Goal: Information Seeking & Learning: Understand process/instructions

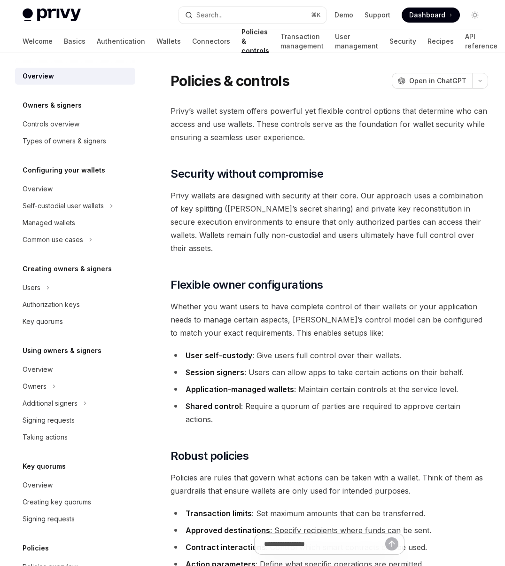
scroll to position [96, 0]
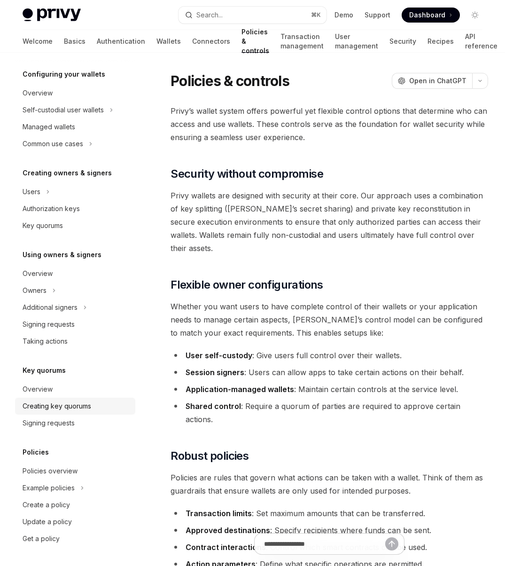
click at [36, 403] on div "Creating key quorums" at bounding box center [57, 405] width 69 height 11
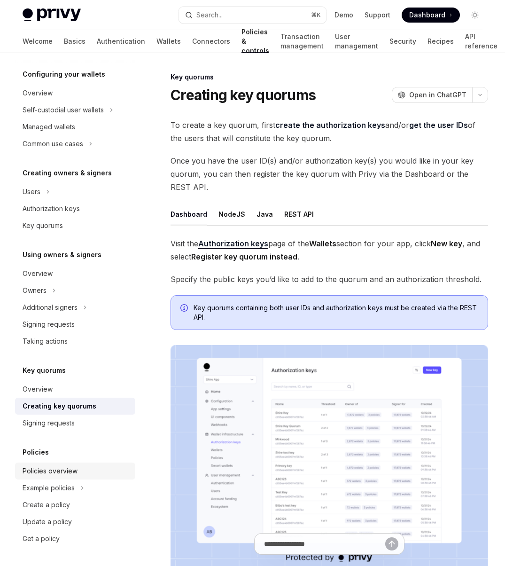
click at [36, 477] on link "Policies overview" at bounding box center [75, 471] width 120 height 17
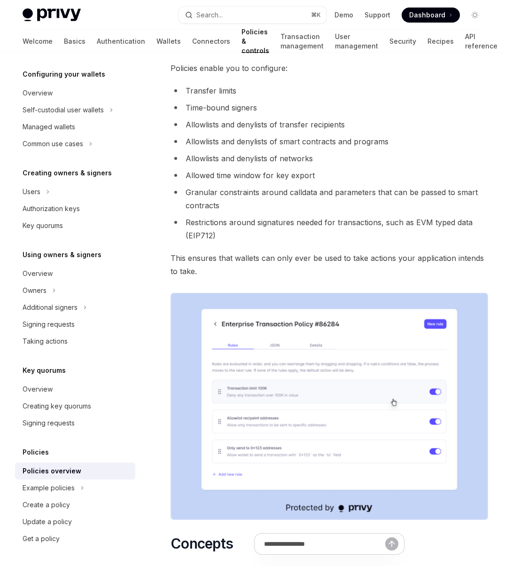
scroll to position [92, 0]
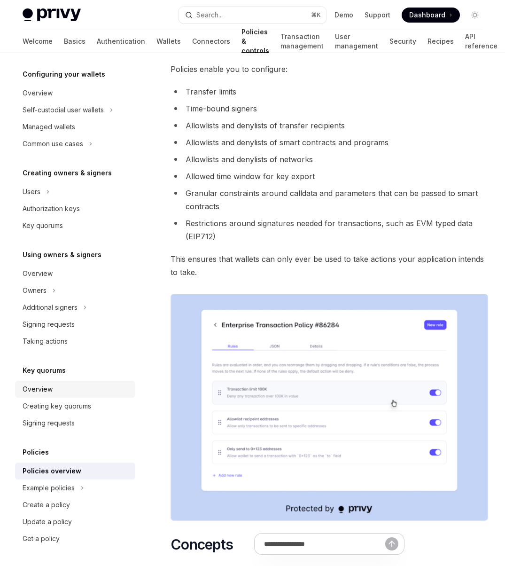
click at [53, 396] on link "Overview" at bounding box center [75, 389] width 120 height 17
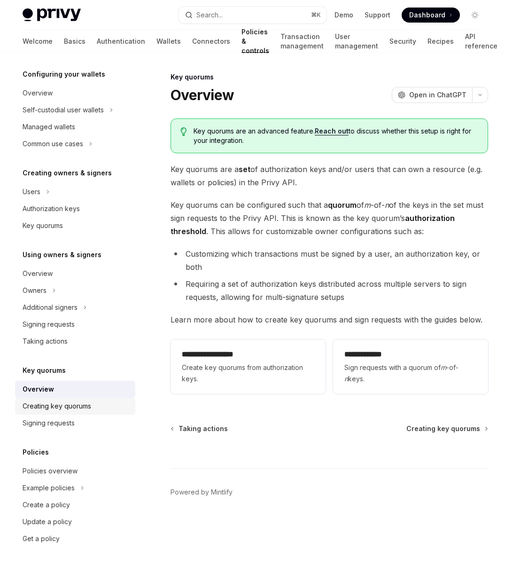
click at [59, 407] on div "Creating key quorums" at bounding box center [57, 405] width 69 height 11
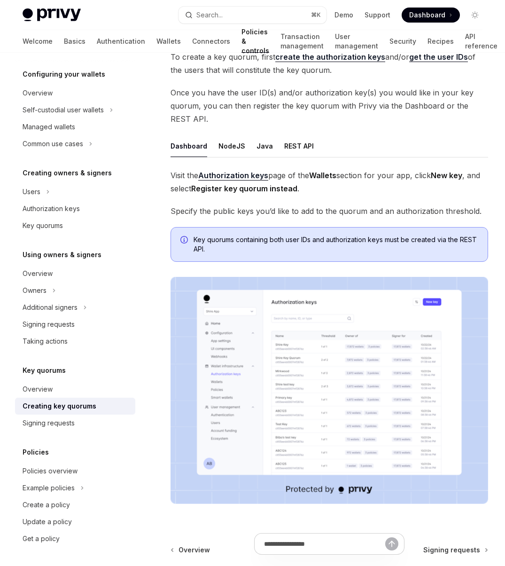
scroll to position [77, 0]
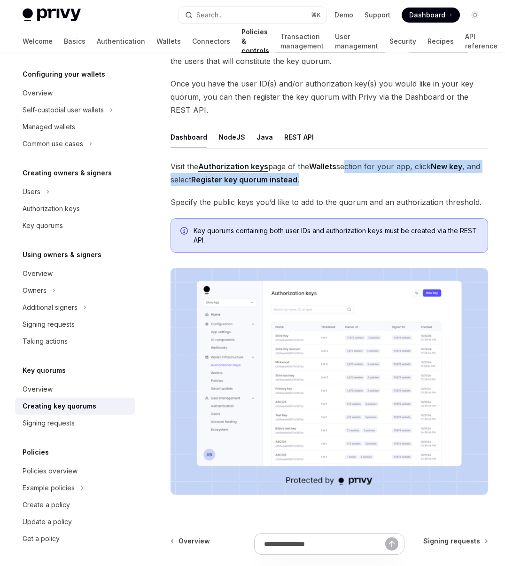
drag, startPoint x: 349, startPoint y: 165, endPoint x: 349, endPoint y: 185, distance: 20.7
click at [349, 185] on span "Visit the Authorization keys page of the Wallets section for your app, click Ne…" at bounding box center [330, 173] width 318 height 26
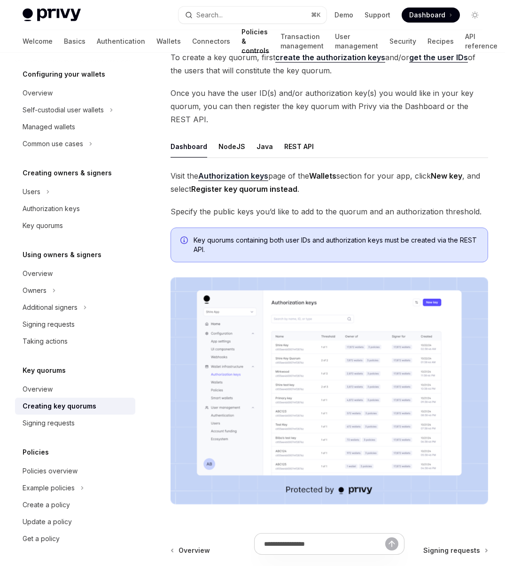
scroll to position [0, 0]
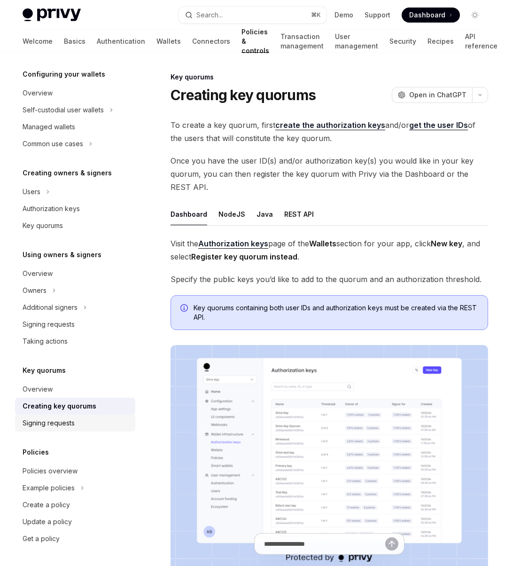
click at [54, 428] on div "Signing requests" at bounding box center [49, 422] width 52 height 11
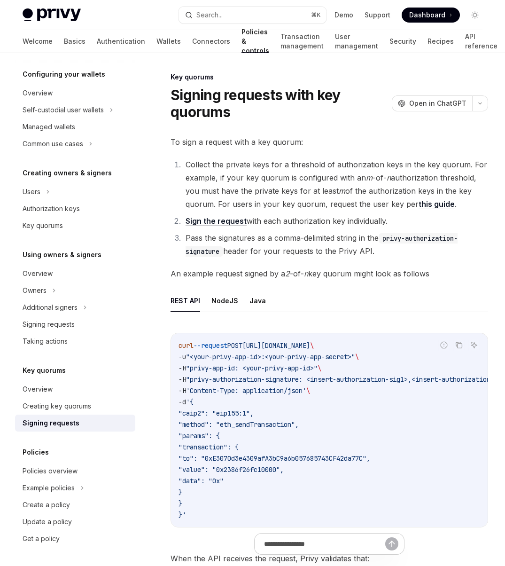
drag, startPoint x: 257, startPoint y: 342, endPoint x: 234, endPoint y: 498, distance: 157.7
click at [234, 498] on code "curl --request POST [URL][DOMAIN_NAME] \ -u "<your-privy-app-id>:<your-privy-ap…" at bounding box center [361, 430] width 365 height 180
click at [234, 497] on code "curl --request POST [URL][DOMAIN_NAME] \ -u "<your-privy-app-id>:<your-privy-ap…" at bounding box center [361, 430] width 365 height 180
click at [306, 378] on span ""privy-authorization-signature: <insert-authorization-sig1>,<insert-authorizati…" at bounding box center [351, 379] width 331 height 8
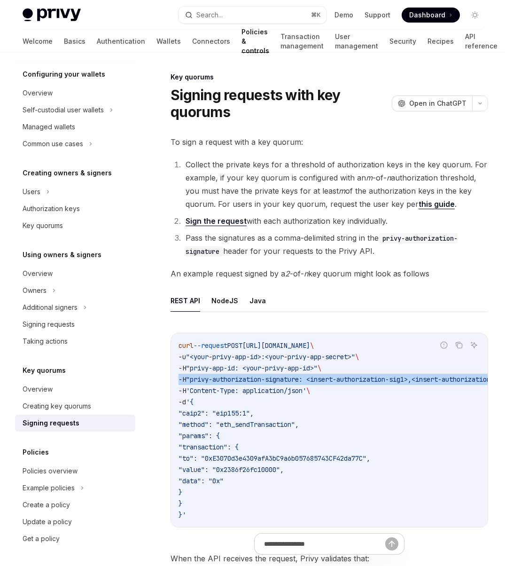
click at [306, 378] on span ""privy-authorization-signature: <insert-authorization-sig1>,<insert-authorizati…" at bounding box center [351, 379] width 331 height 8
click at [288, 380] on span ""privy-authorization-signature: <insert-authorization-sig1>,<insert-authorizati…" at bounding box center [351, 379] width 331 height 8
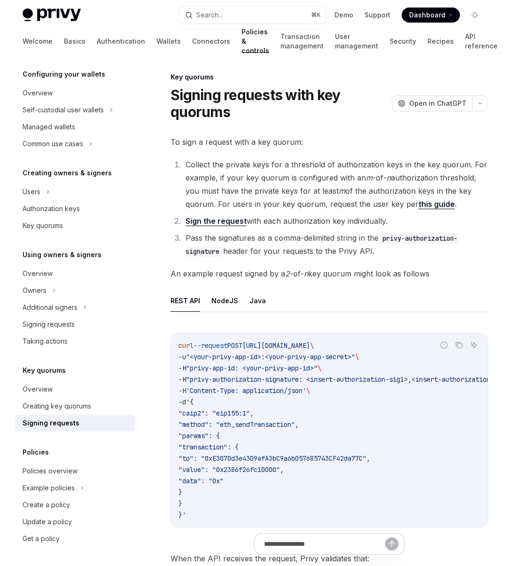
click at [279, 382] on span ""privy-authorization-signature: <insert-authorization-sig1>,<insert-authorizati…" at bounding box center [351, 379] width 331 height 8
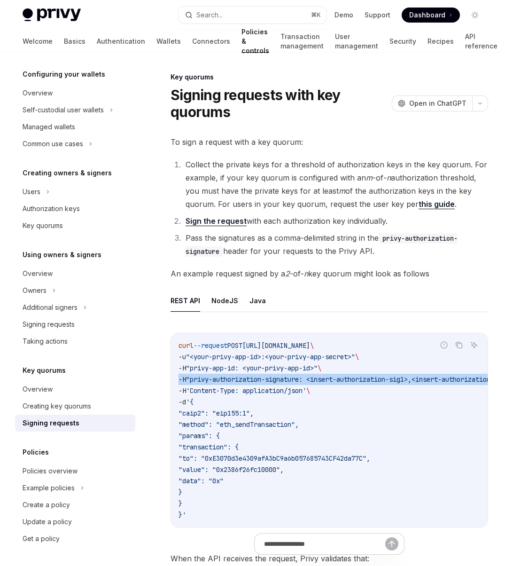
click at [279, 382] on span ""privy-authorization-signature: <insert-authorization-sig1>,<insert-authorizati…" at bounding box center [351, 379] width 331 height 8
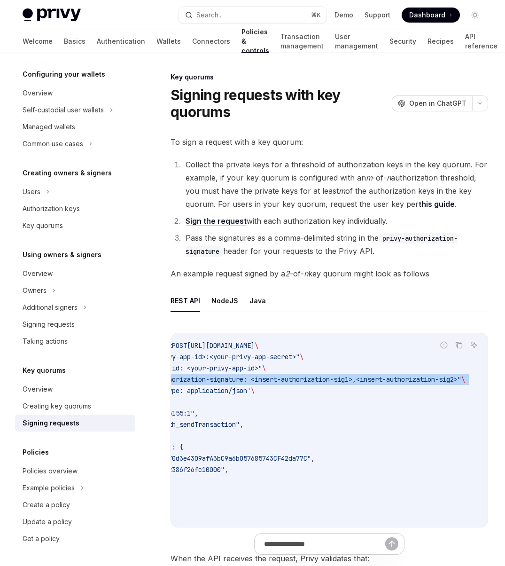
scroll to position [0, 63]
click at [279, 382] on span ""privy-authorization-signature: <insert-authorization-sig1>,<insert-authorizati…" at bounding box center [296, 379] width 331 height 8
drag, startPoint x: 254, startPoint y: 380, endPoint x: 471, endPoint y: 383, distance: 216.7
click at [462, 382] on span ""privy-authorization-signature: <insert-authorization-sig1>,<insert-authorizati…" at bounding box center [296, 379] width 331 height 8
click at [462, 383] on span ""privy-authorization-signature: <insert-authorization-sig1>,<insert-authorizati…" at bounding box center [296, 379] width 331 height 8
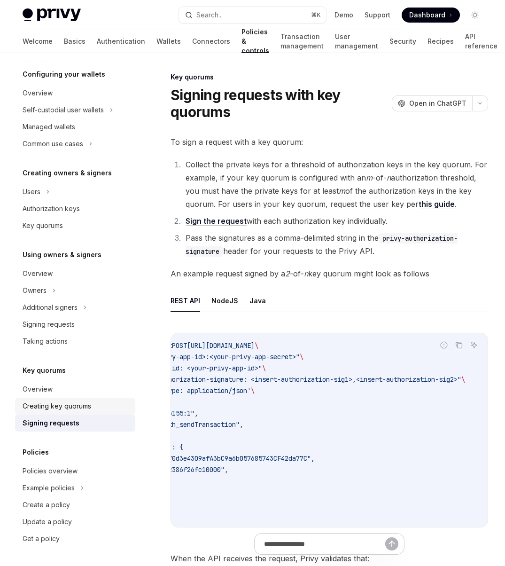
click at [56, 411] on div "Creating key quorums" at bounding box center [57, 405] width 69 height 11
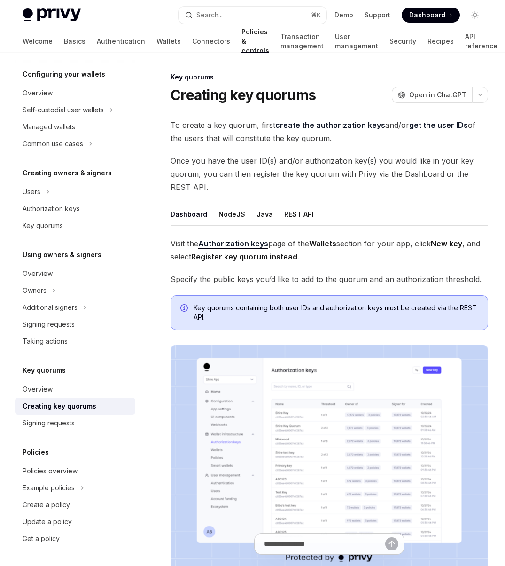
click at [223, 221] on button "NodeJS" at bounding box center [232, 214] width 27 height 22
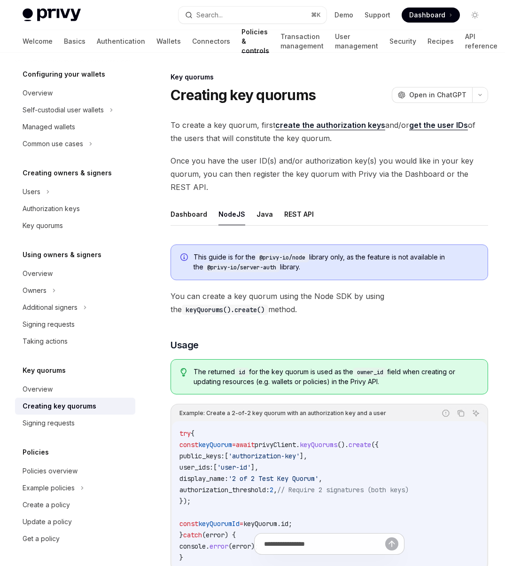
scroll to position [110, 0]
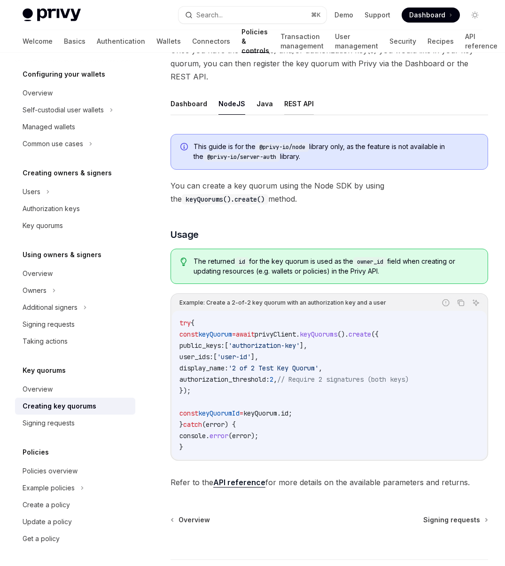
click at [287, 100] on button "REST API" at bounding box center [299, 104] width 30 height 22
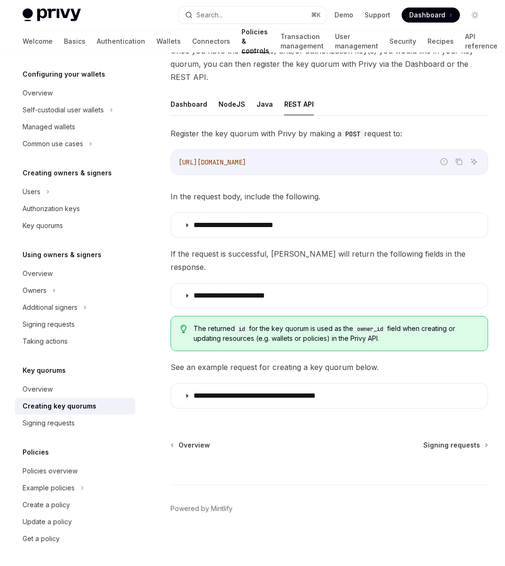
scroll to position [96, 0]
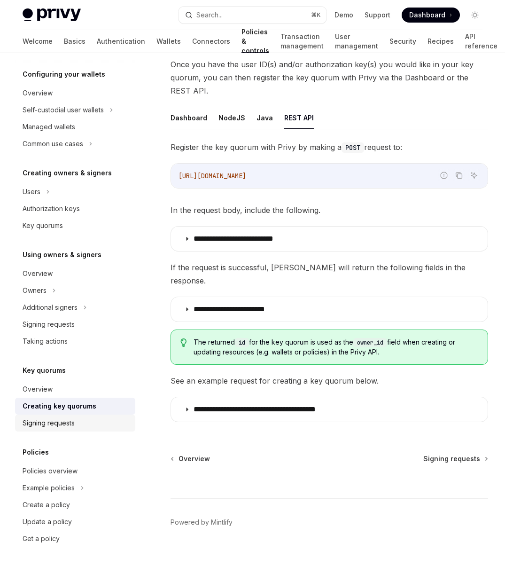
click at [61, 415] on link "Signing requests" at bounding box center [75, 423] width 120 height 17
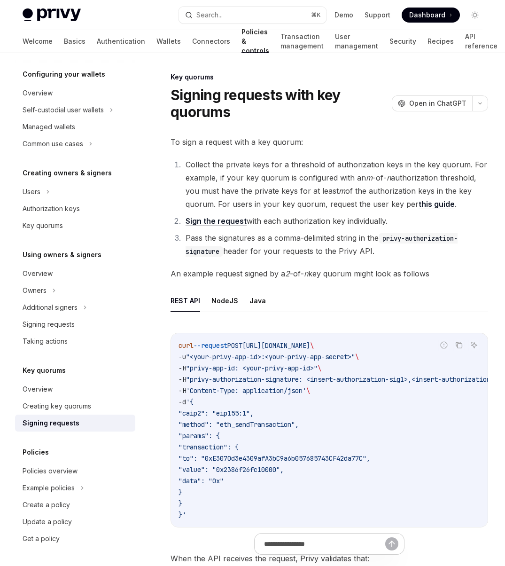
click at [50, 428] on div "Signing requests" at bounding box center [51, 422] width 57 height 11
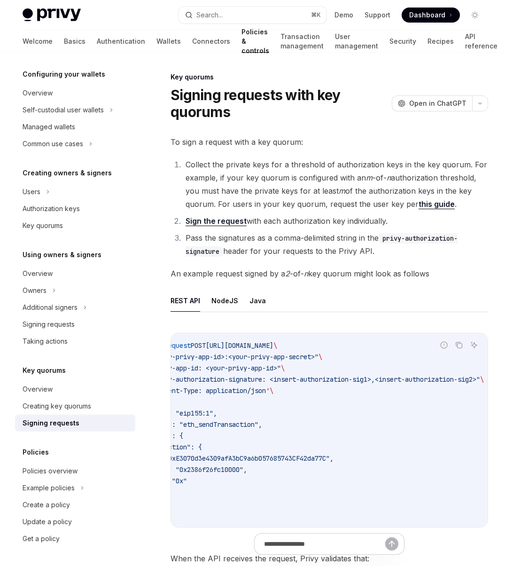
click at [327, 377] on span ""privy-authorization-signature: <insert-authorization-sig1>,<insert-authorizati…" at bounding box center [314, 379] width 331 height 8
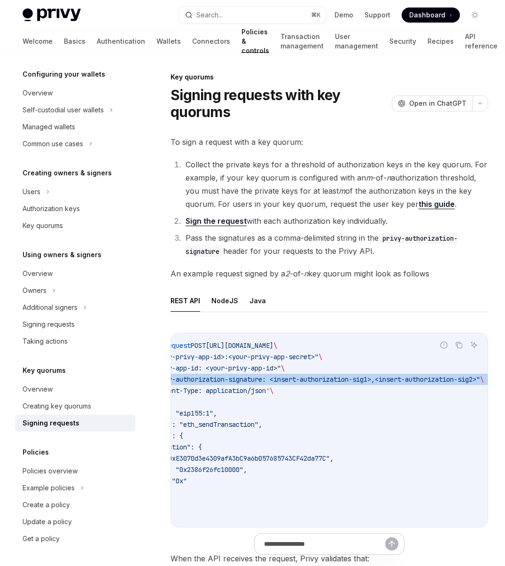
click at [327, 377] on span ""privy-authorization-signature: <insert-authorization-sig1>,<insert-authorizati…" at bounding box center [314, 379] width 331 height 8
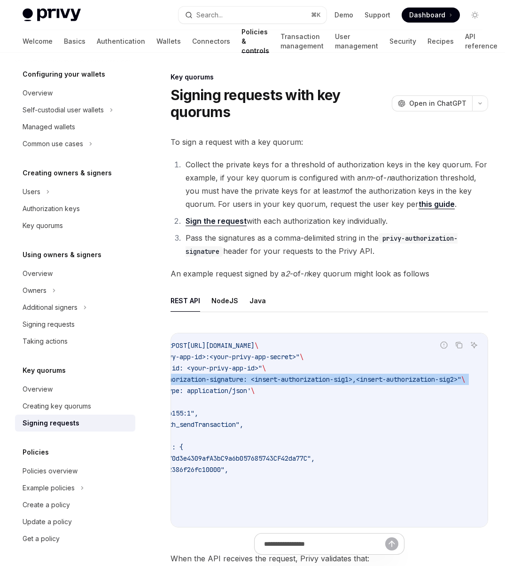
scroll to position [0, 0]
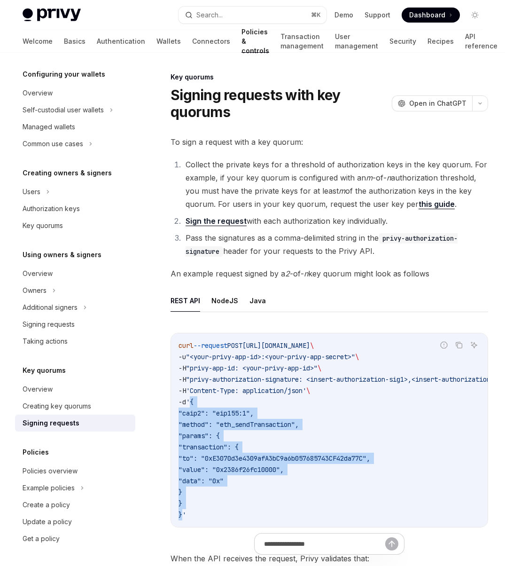
drag, startPoint x: 195, startPoint y: 400, endPoint x: 183, endPoint y: 516, distance: 115.7
click at [183, 516] on code "curl --request POST [URL][DOMAIN_NAME] \ -u "<your-privy-app-id>:<your-privy-ap…" at bounding box center [361, 430] width 365 height 180
click at [429, 13] on span "Dashboard" at bounding box center [427, 14] width 36 height 9
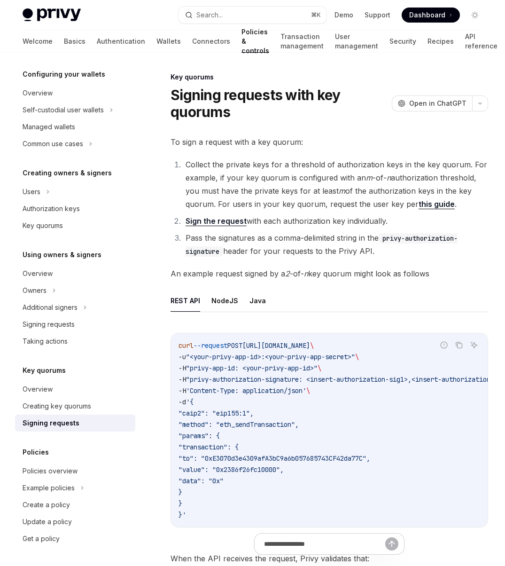
click at [314, 280] on div "To sign a request with a key quorum: Collect the private keys for a threshold o…" at bounding box center [330, 389] width 318 height 509
click at [311, 251] on li "Pass the signatures as a comma-delimited string in the privy-authorization-sign…" at bounding box center [336, 244] width 306 height 26
click at [322, 251] on li "Pass the signatures as a comma-delimited string in the privy-authorization-sign…" at bounding box center [336, 244] width 306 height 26
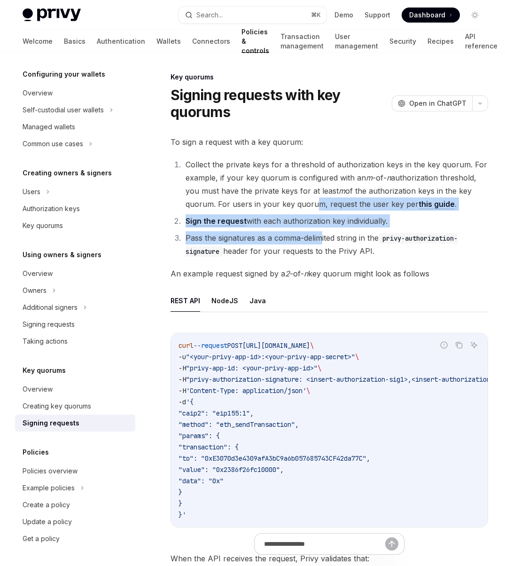
drag, startPoint x: 322, startPoint y: 237, endPoint x: 250, endPoint y: 86, distance: 166.7
click at [305, 194] on ol "Collect the private keys for a threshold of authorization keys in the key quoru…" at bounding box center [330, 208] width 318 height 100
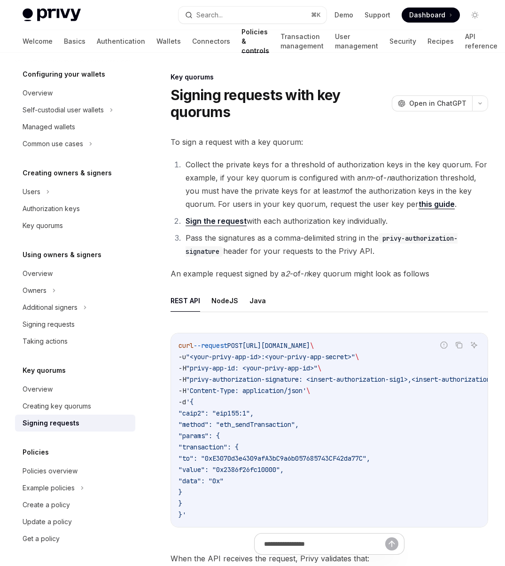
click at [351, 158] on li "Collect the private keys for a threshold of authorization keys in the key quoru…" at bounding box center [336, 184] width 306 height 53
type textarea "*"
click at [374, 165] on li "Collect the private keys for a threshold of authorization keys in the key quoru…" at bounding box center [336, 184] width 306 height 53
